Goal: Communication & Community: Answer question/provide support

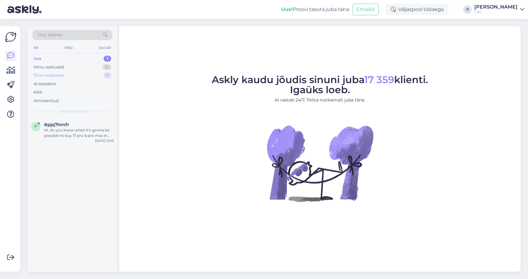
click at [95, 73] on div "Tiimi vestlused 1" at bounding box center [72, 75] width 80 height 9
click at [99, 58] on div "Uus 1" at bounding box center [72, 58] width 80 height 9
click at [83, 111] on span "Uued vestlused" at bounding box center [72, 110] width 28 height 5
click at [82, 129] on div "Hi, do you know when it's gonna be possible to buy 17 pro & pro max in shop wit…" at bounding box center [79, 132] width 70 height 11
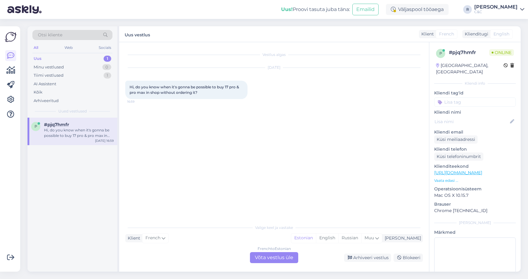
click at [268, 256] on div "French to Estonian Võta vestlus üle" at bounding box center [274, 257] width 48 height 11
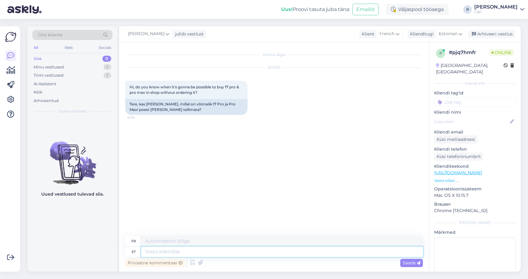
click at [249, 251] on textarea at bounding box center [282, 251] width 282 height 10
click at [193, 261] on icon at bounding box center [192, 262] width 7 height 9
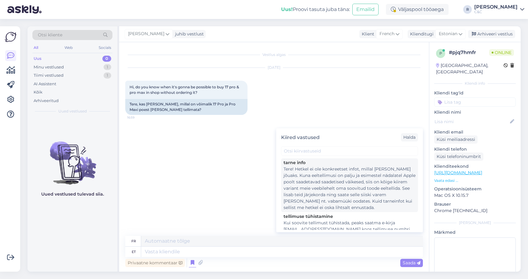
click at [313, 193] on div "Tere! Hetkel ei ole konkreetset infot, millal [PERSON_NAME] jõuaks. Kuna eeltel…" at bounding box center [349, 188] width 132 height 45
type textarea "Bonjour ! Nous ne disposons actuellement d'aucune information précise sur la da…"
type textarea "Tere! Hetkel ei ole konkreetset infot, millal [PERSON_NAME] jõuaks. Kuna eeltel…"
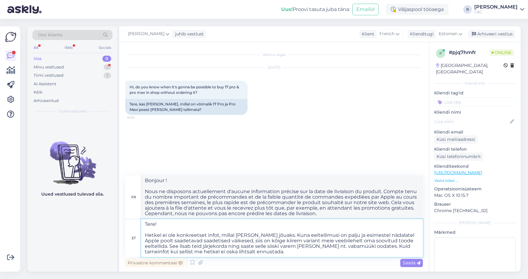
click at [239, 238] on textarea "Tere! Hetkel ei ole konkreetset infot, millal [PERSON_NAME] jõuaks. Kuna eeltel…" at bounding box center [282, 238] width 282 height 38
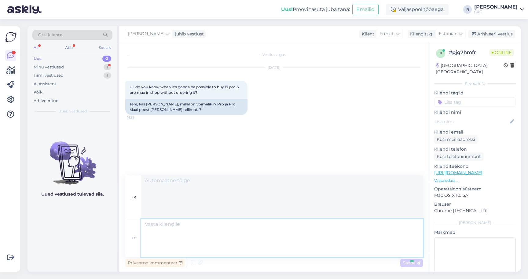
scroll to position [27, 0]
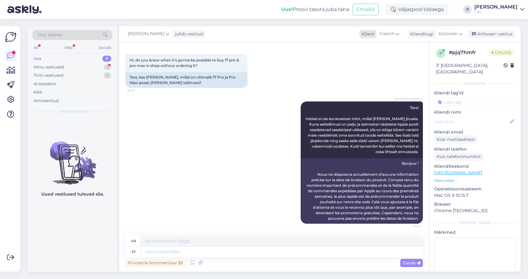
click at [399, 35] on icon at bounding box center [397, 34] width 4 height 7
type input "eng"
click at [380, 57] on link "English" at bounding box center [380, 61] width 67 height 10
click at [447, 36] on span "Estonian" at bounding box center [447, 34] width 19 height 7
type input "engli"
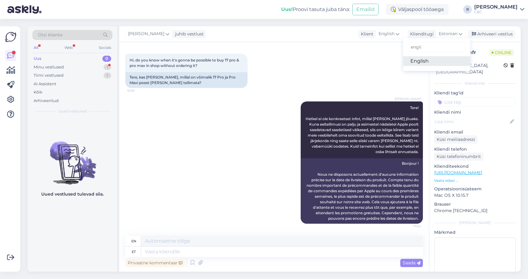
click at [430, 60] on link "English" at bounding box center [436, 61] width 67 height 10
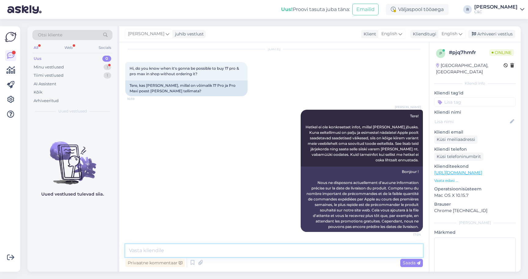
click at [216, 248] on textarea at bounding box center [273, 250] width 297 height 13
click at [194, 261] on icon at bounding box center [192, 262] width 7 height 9
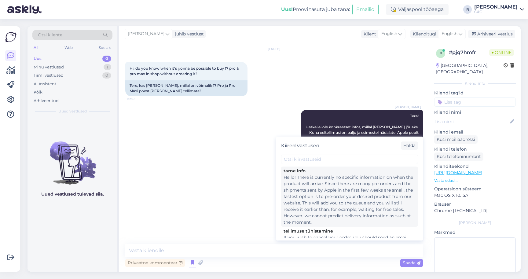
click at [302, 201] on div "Hello! There is currently no specific information on when the product will arri…" at bounding box center [349, 199] width 132 height 51
type textarea "Hello! There is currently no specific information on when the product will arri…"
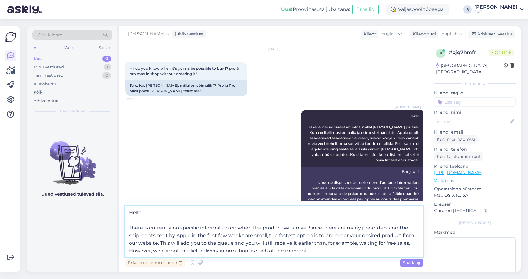
click at [253, 243] on textarea "Hello! There is currently no specific information on when the product will arri…" at bounding box center [273, 231] width 297 height 51
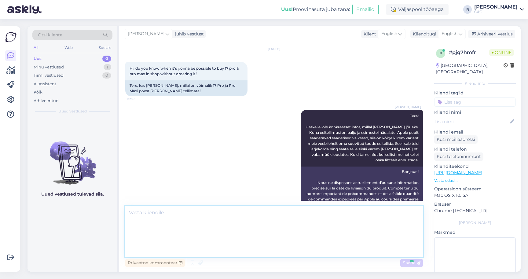
scroll to position [94, 0]
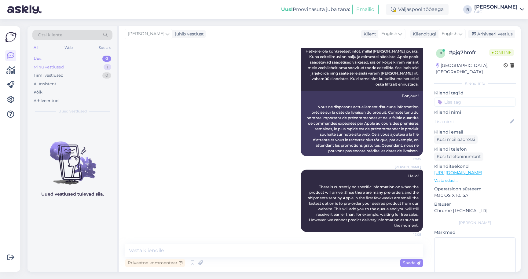
click at [73, 70] on div "Minu vestlused 1" at bounding box center [72, 67] width 80 height 9
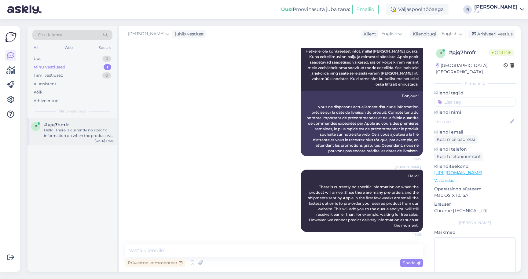
click at [58, 132] on div "Hello! There is currently no specific information on when the product will arri…" at bounding box center [79, 132] width 70 height 11
click at [89, 72] on div "Tiimi vestlused 0" at bounding box center [72, 75] width 80 height 9
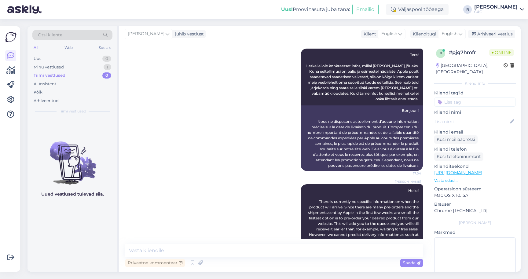
scroll to position [71, 0]
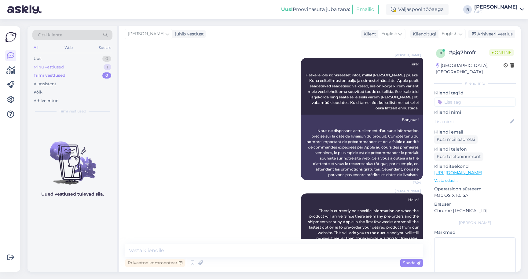
click at [93, 66] on div "Minu vestlused 1" at bounding box center [72, 67] width 80 height 9
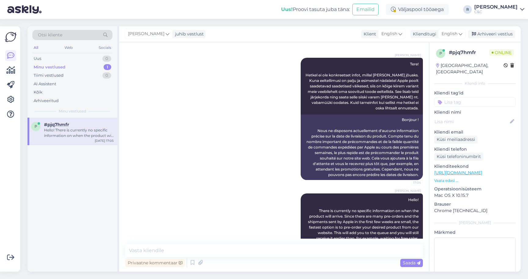
click at [79, 120] on div "p #pjq7hmfr Hello! There is currently no specific information on when the produ…" at bounding box center [72, 131] width 90 height 27
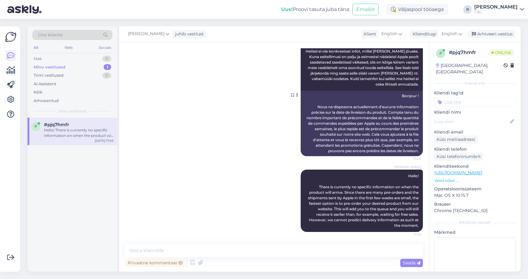
scroll to position [94, 0]
click at [492, 31] on div "Arhiveeri vestlus" at bounding box center [491, 34] width 47 height 8
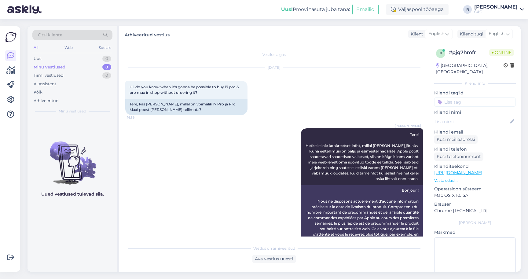
scroll to position [0, 0]
